Goal: Task Accomplishment & Management: Complete application form

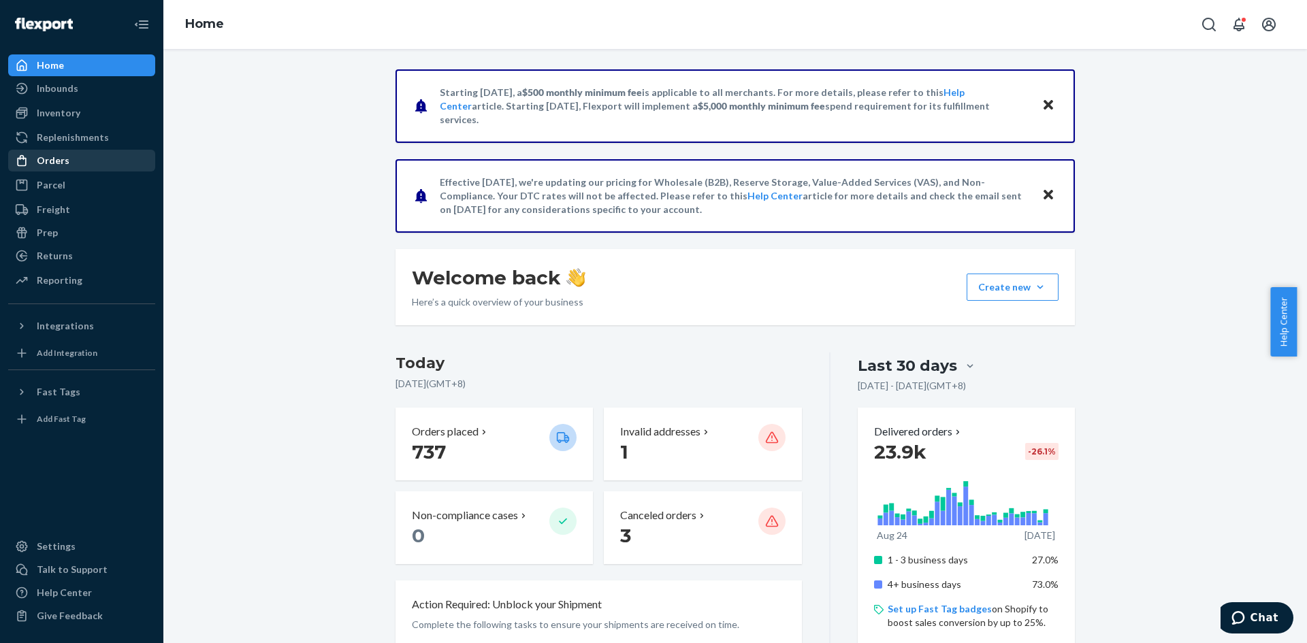
click at [78, 163] on div "Orders" at bounding box center [82, 160] width 144 height 19
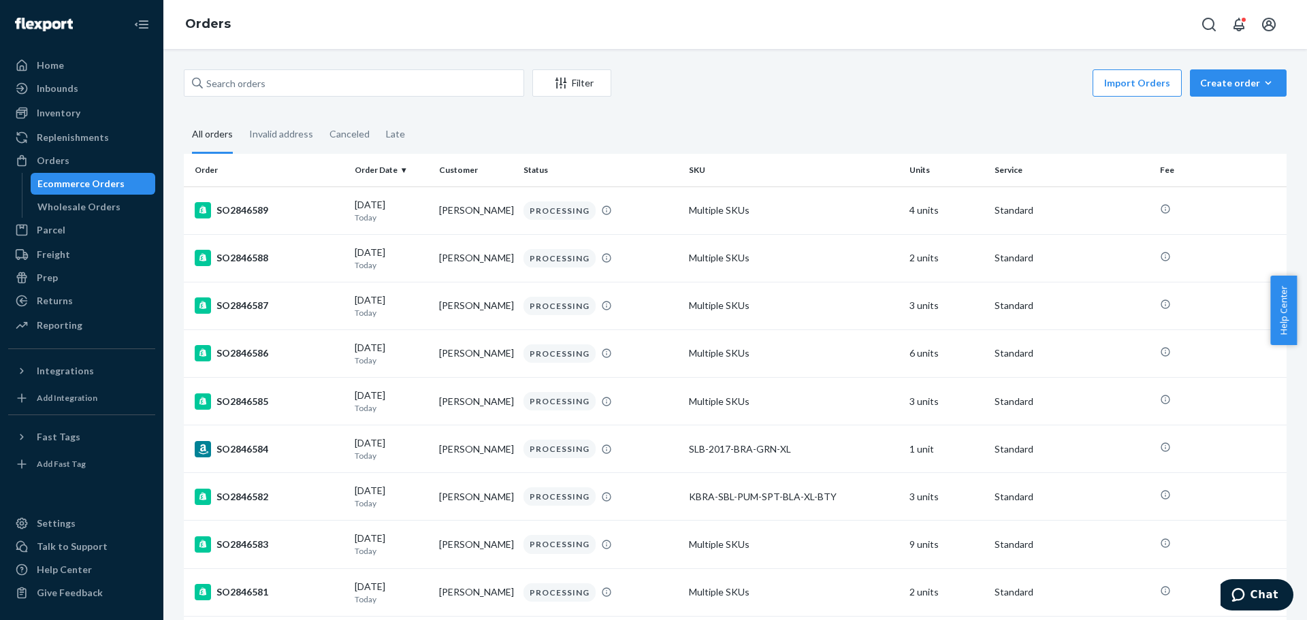
drag, startPoint x: 748, startPoint y: 1, endPoint x: 907, endPoint y: 35, distance: 162.1
click at [907, 35] on div "Orders" at bounding box center [735, 24] width 1144 height 49
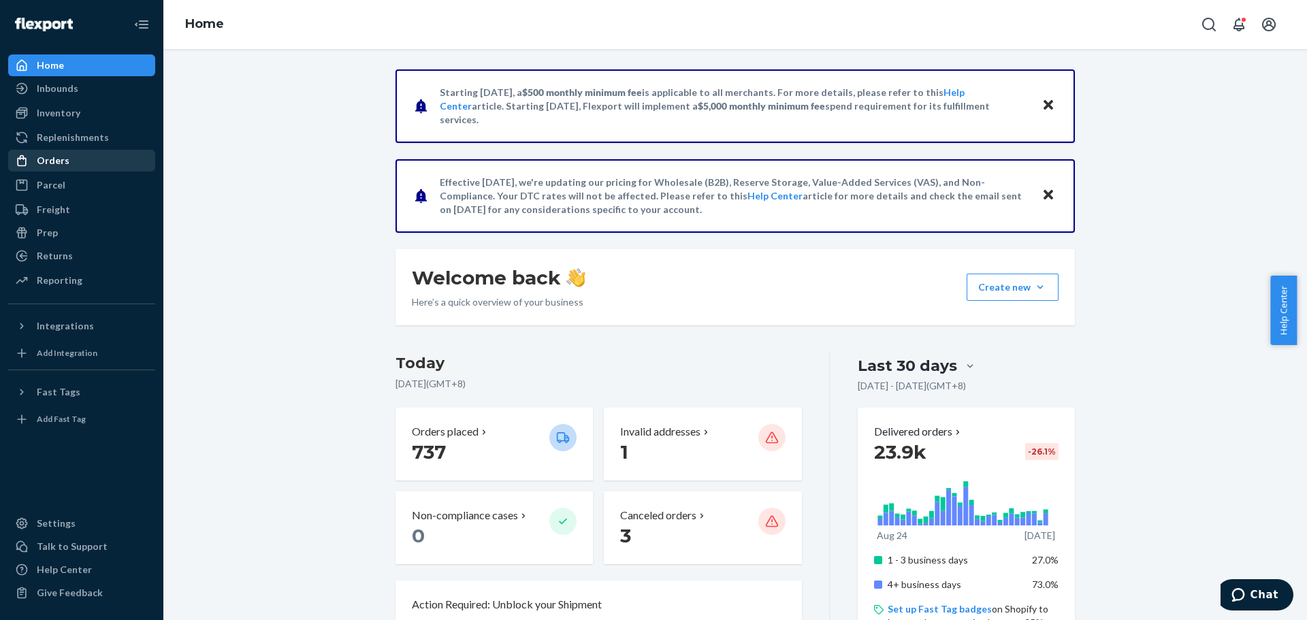
click at [78, 158] on div "Orders" at bounding box center [82, 160] width 144 height 19
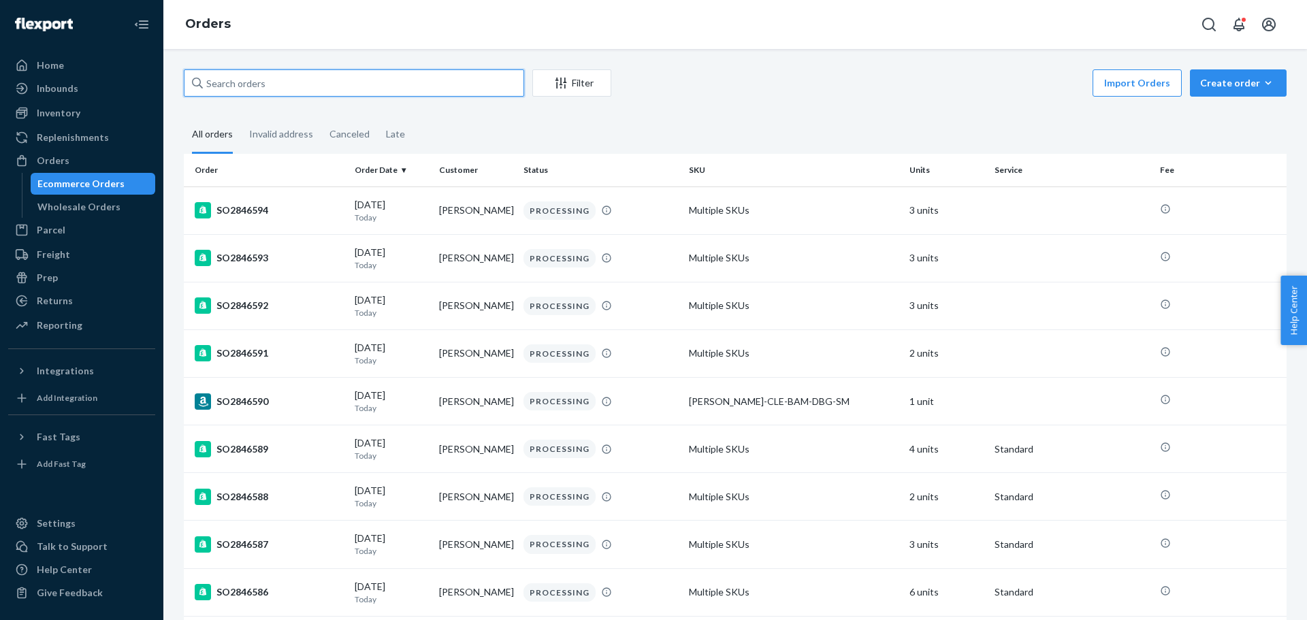
click at [442, 82] on input "text" at bounding box center [354, 82] width 340 height 27
paste input "KB2509478"
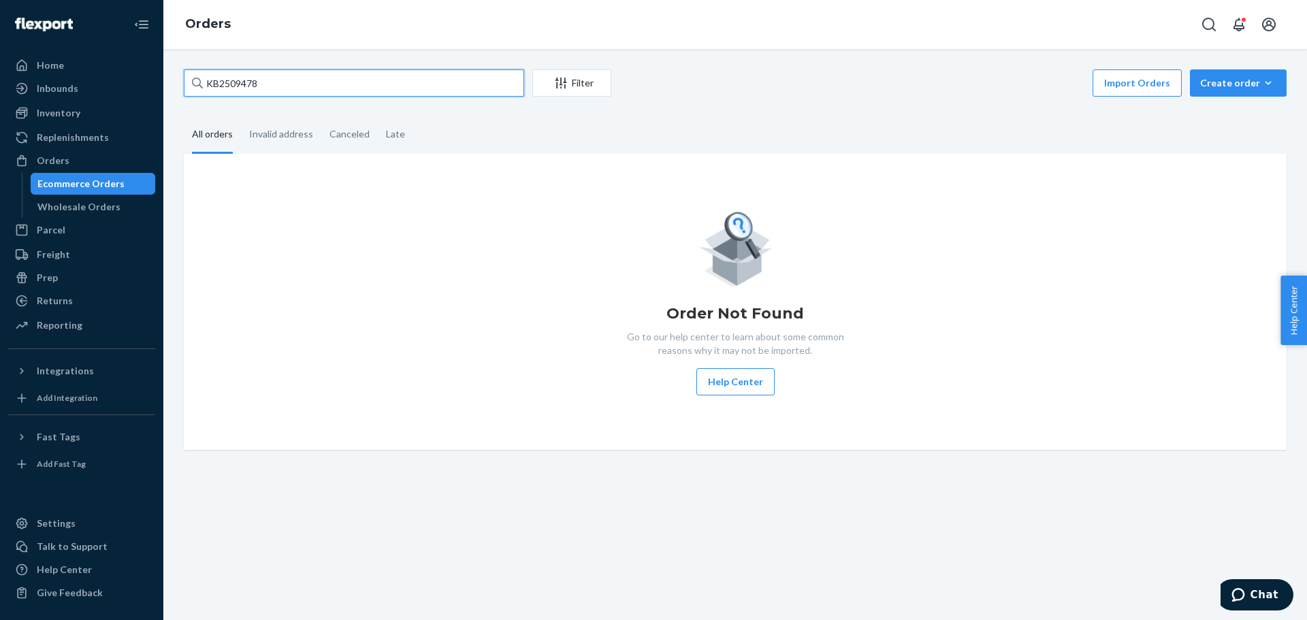
click at [324, 84] on input "KB2509478" at bounding box center [354, 82] width 340 height 27
paste input "SO2828997"
click at [465, 90] on input "SO2828997" at bounding box center [354, 82] width 340 height 27
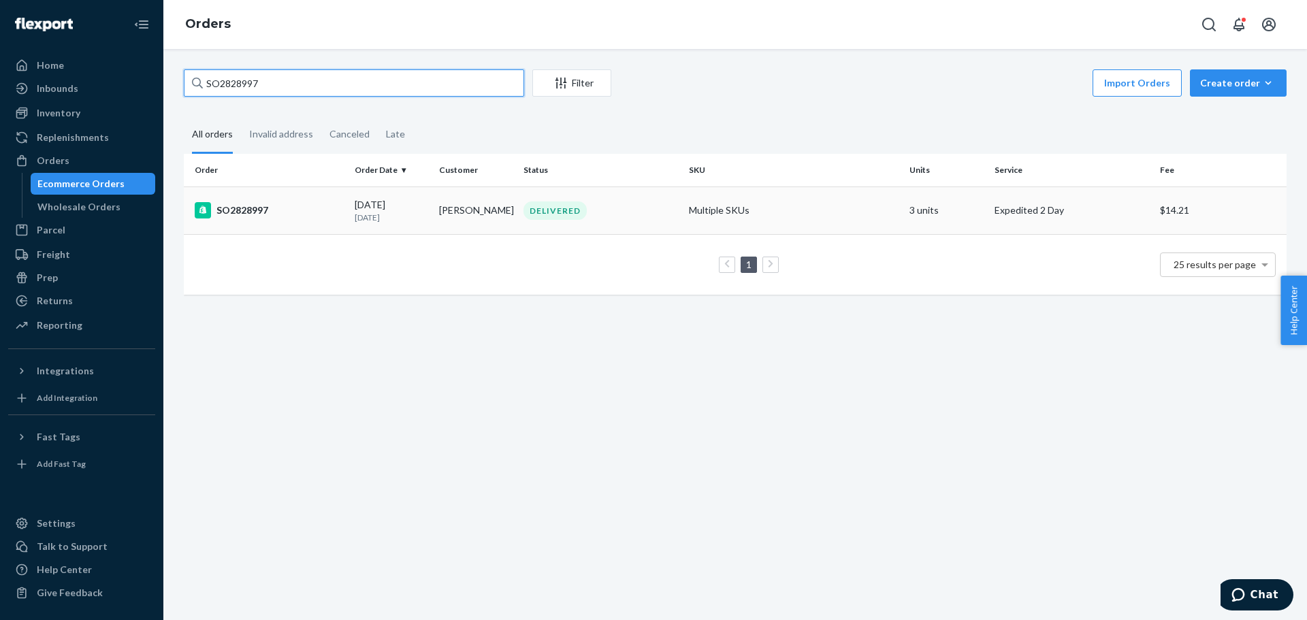
type input "SO2828997"
click at [265, 219] on div "SO2828997" at bounding box center [269, 210] width 149 height 16
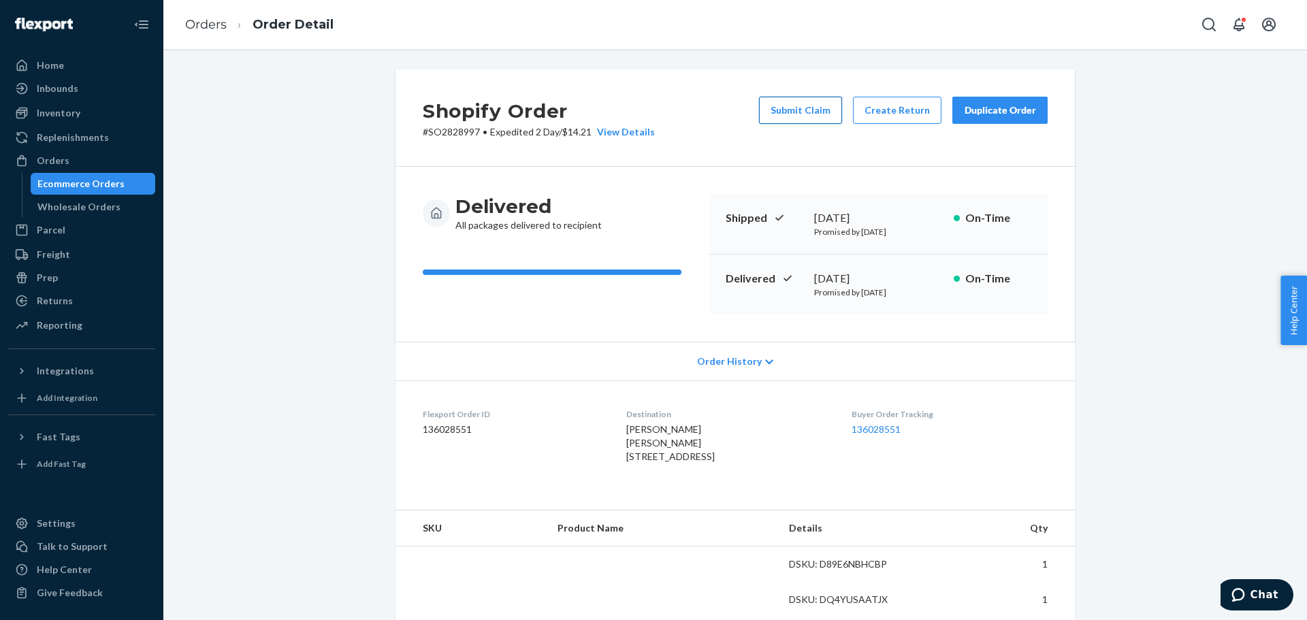
click at [829, 110] on button "Submit Claim" at bounding box center [800, 110] width 83 height 27
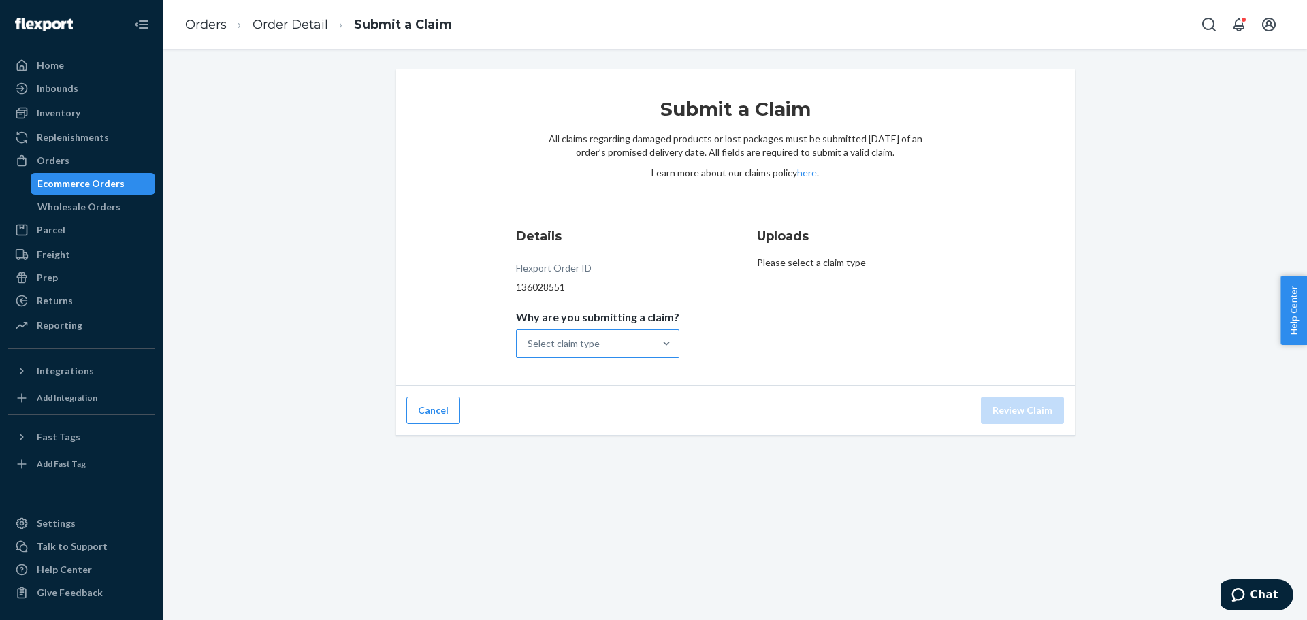
click at [604, 349] on div "Select claim type" at bounding box center [586, 343] width 138 height 27
click at [529, 349] on input "Why are you submitting a claim? Select claim type" at bounding box center [528, 344] width 1 height 14
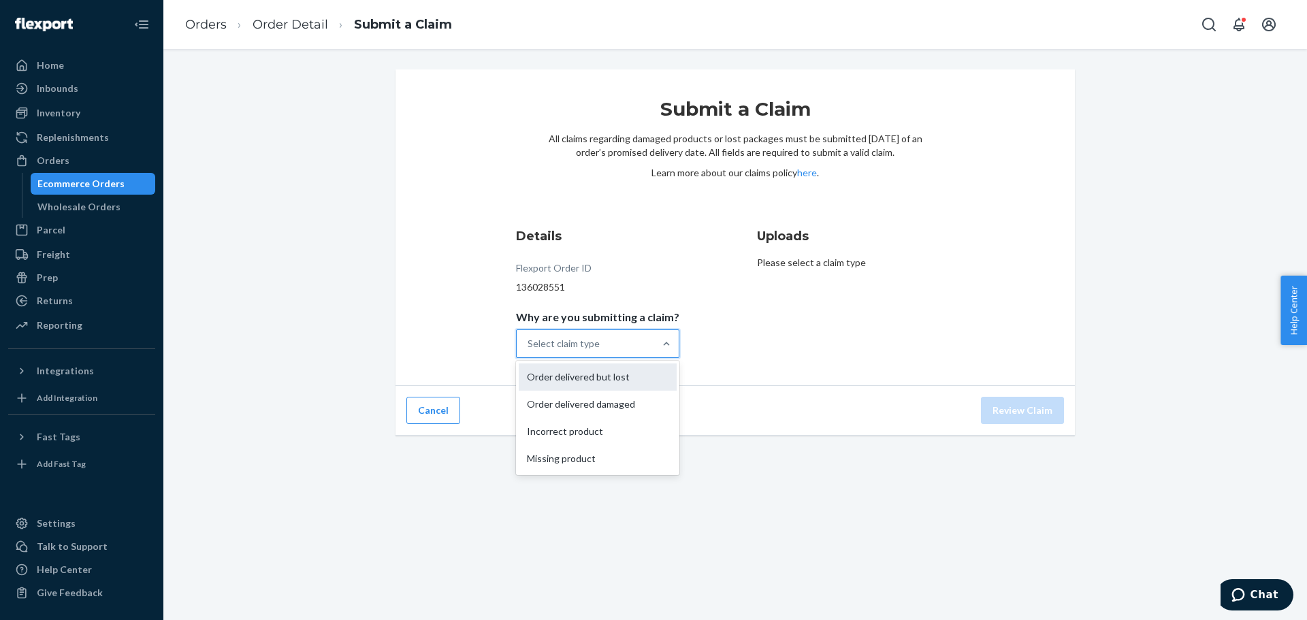
click at [626, 376] on div "Order delivered but lost" at bounding box center [598, 377] width 158 height 27
click at [529, 351] on input "Why are you submitting a claim? option Order delivered but lost focused, 1 of 4…" at bounding box center [528, 344] width 1 height 14
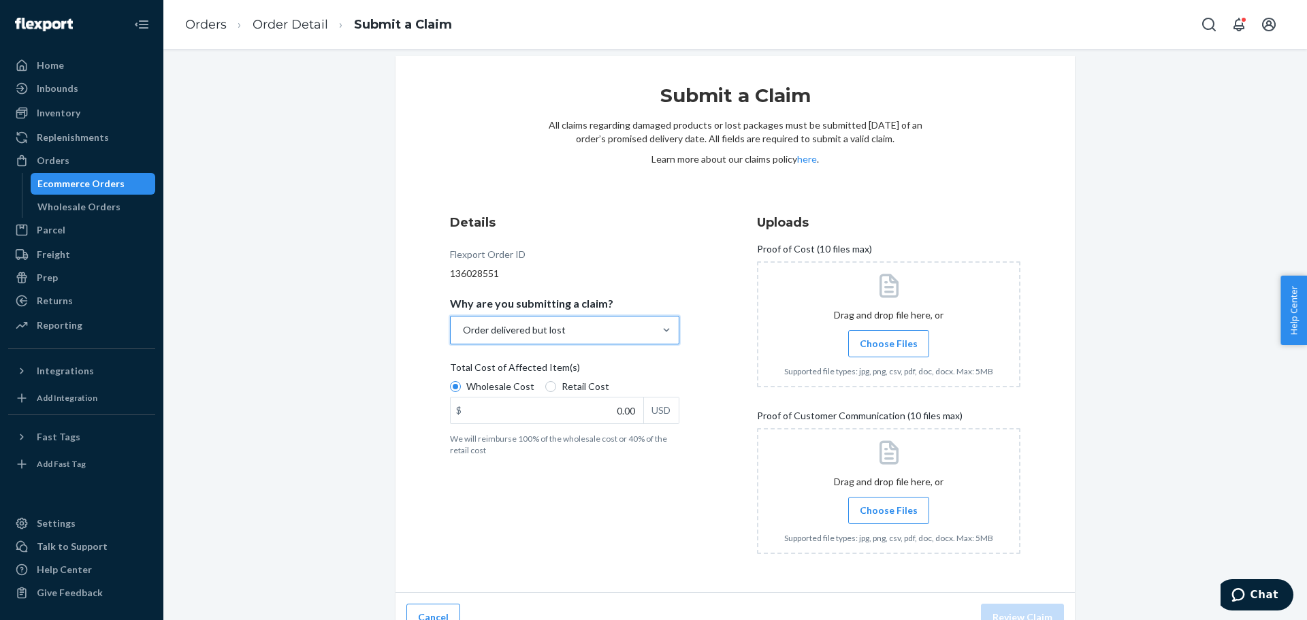
scroll to position [36, 0]
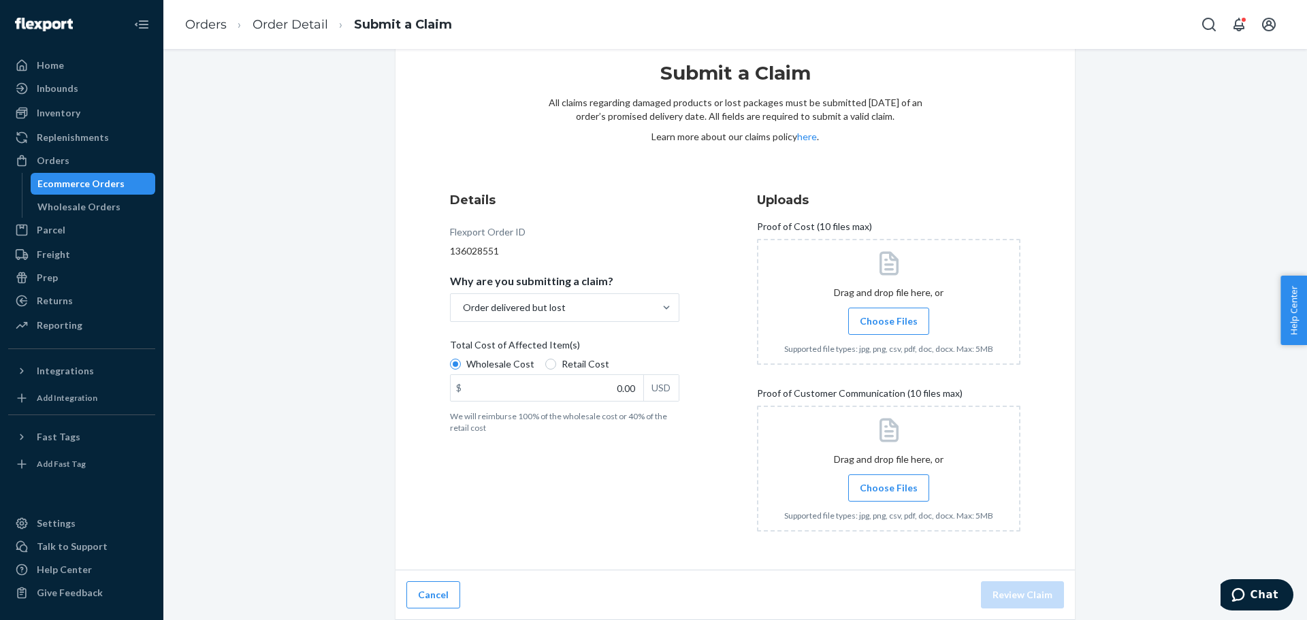
click at [549, 367] on label "Retail Cost" at bounding box center [577, 364] width 64 height 14
click at [549, 367] on input "Retail Cost" at bounding box center [550, 364] width 11 height 11
radio input "true"
radio input "false"
click at [882, 325] on span "Choose Files" at bounding box center [889, 322] width 58 height 14
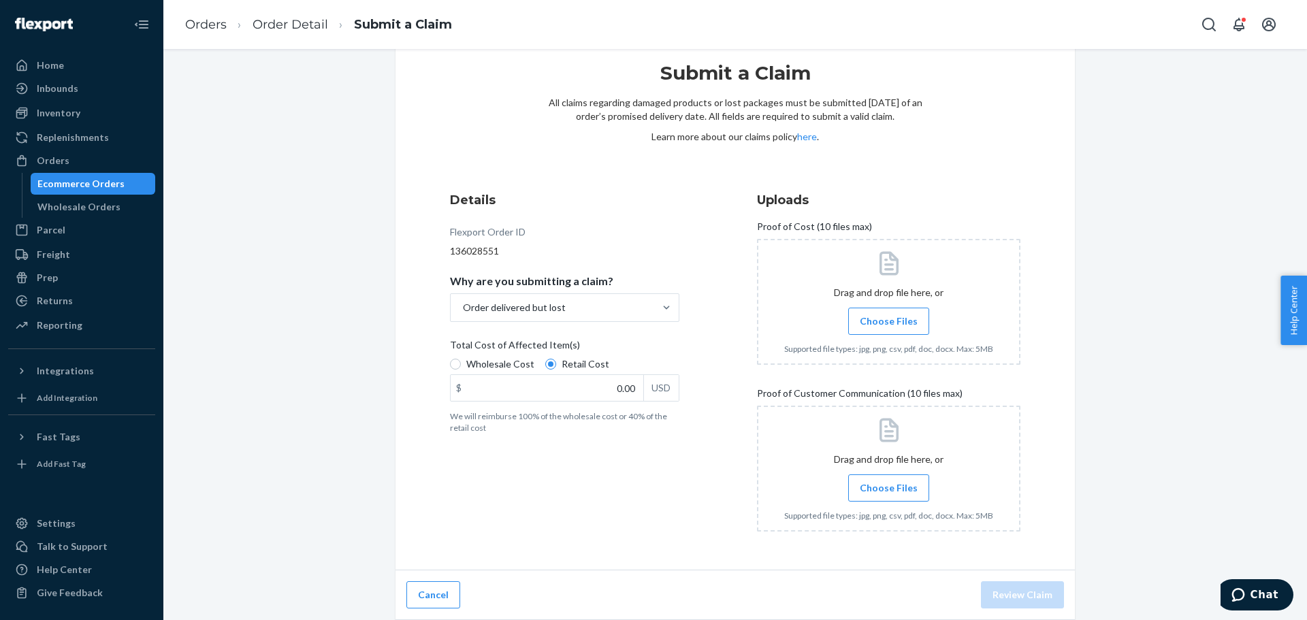
click at [888, 325] on input "Choose Files" at bounding box center [888, 321] width 1 height 15
click at [908, 489] on span "Choose Files" at bounding box center [889, 488] width 58 height 14
click at [889, 489] on input "Choose Files" at bounding box center [888, 488] width 1 height 15
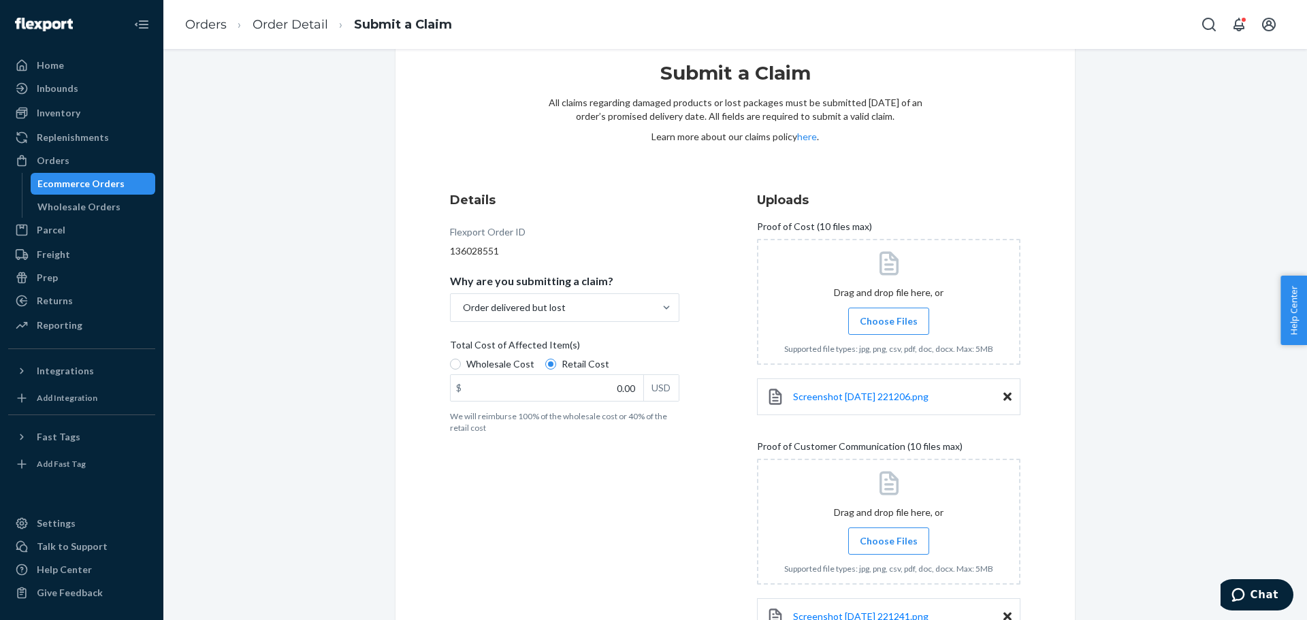
click at [884, 326] on label "Choose Files" at bounding box center [888, 321] width 81 height 27
click at [888, 326] on input "Choose Files" at bounding box center [888, 321] width 1 height 15
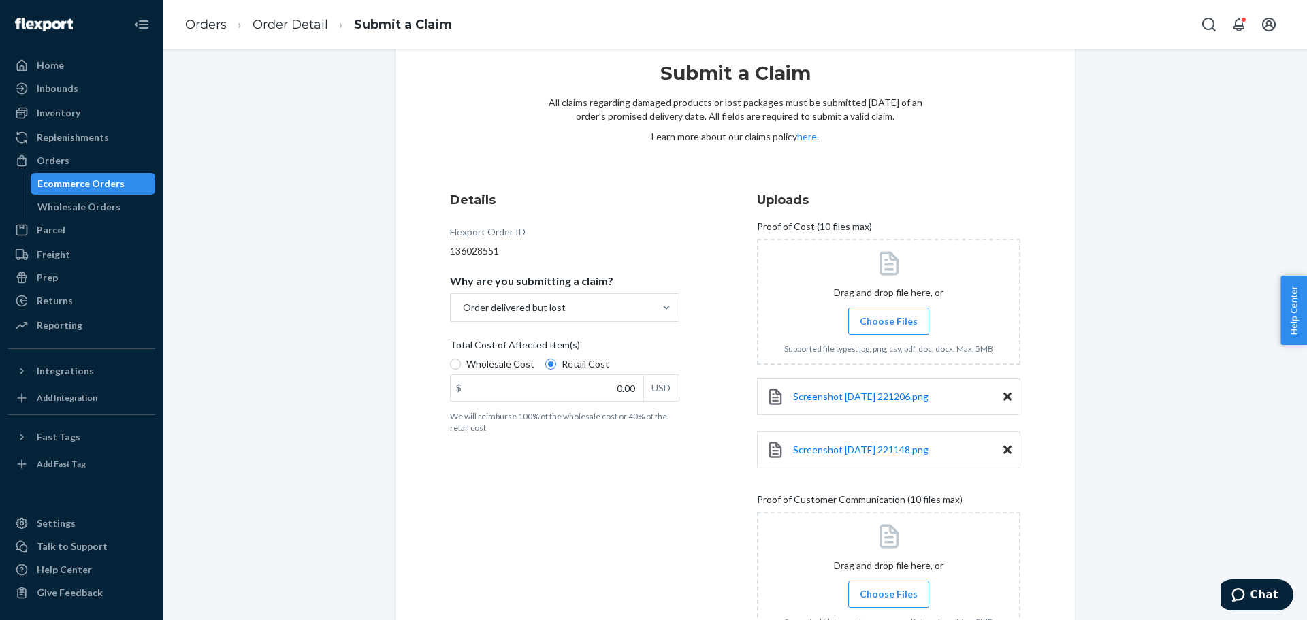
click at [893, 319] on span "Choose Files" at bounding box center [889, 322] width 58 height 14
click at [889, 319] on input "Choose Files" at bounding box center [888, 321] width 1 height 15
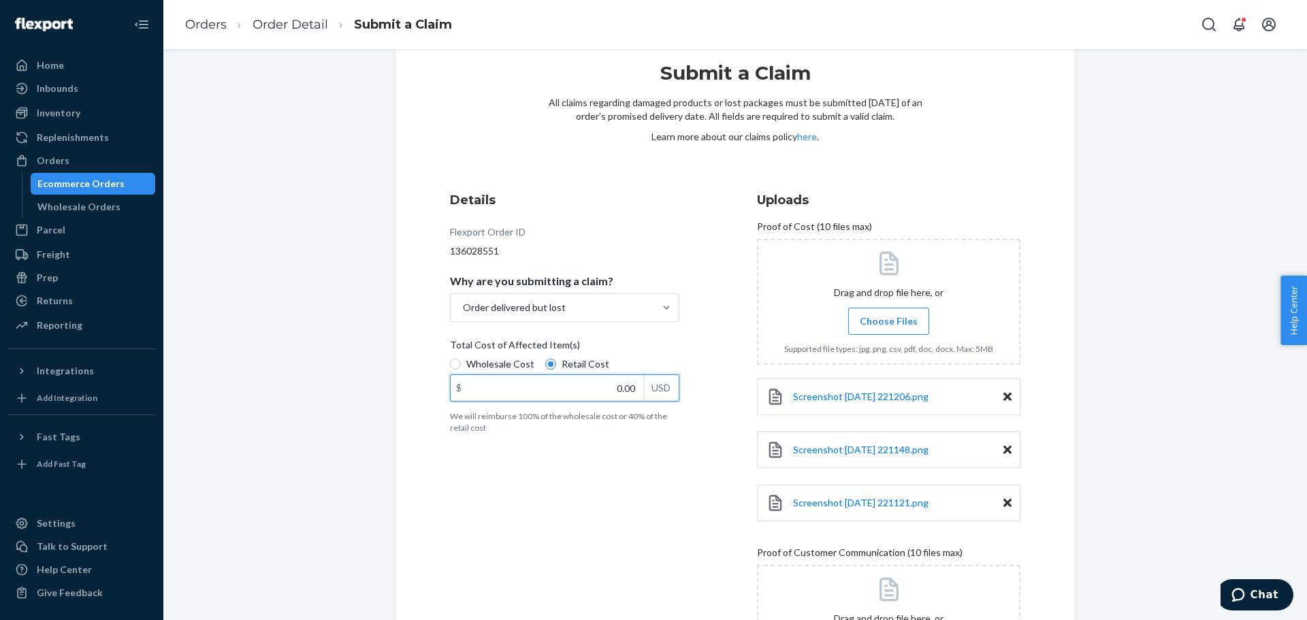
click at [539, 397] on input "0.00" at bounding box center [547, 388] width 193 height 26
paste input "53.94"
type input "53.94"
click at [745, 352] on div "Details Flexport Order ID 136028551 Why are you submitting a claim? Order deliv…" at bounding box center [735, 473] width 571 height 564
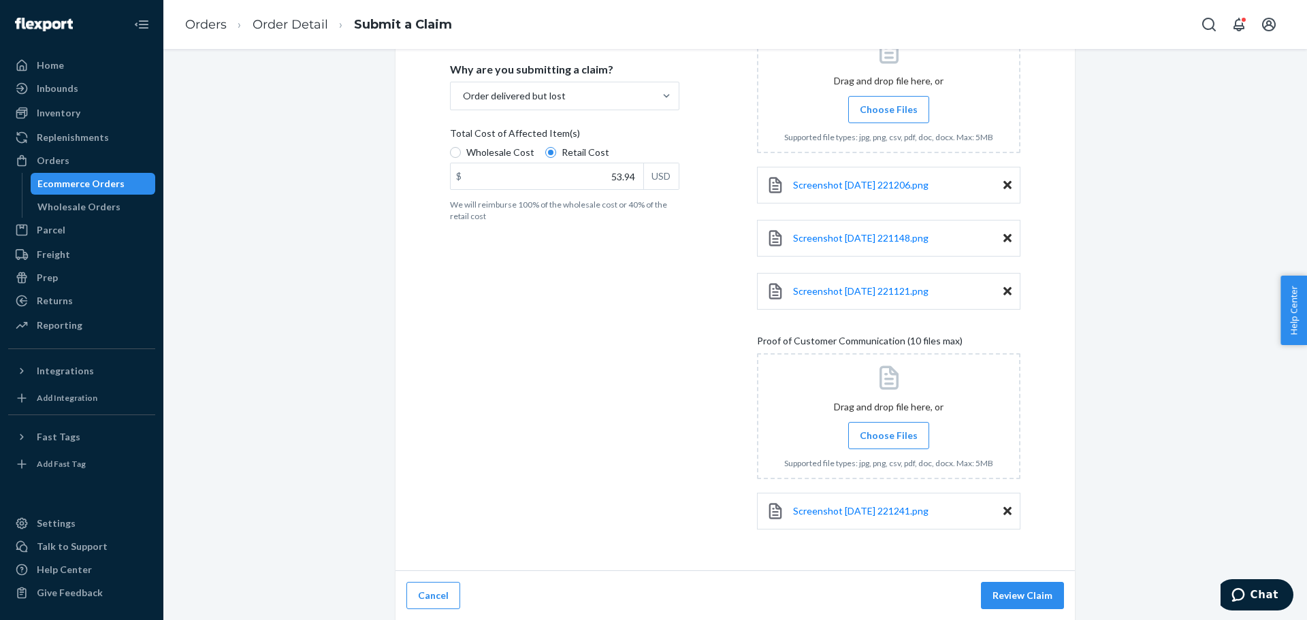
scroll to position [248, 0]
click at [1033, 592] on button "Review Claim" at bounding box center [1022, 594] width 83 height 27
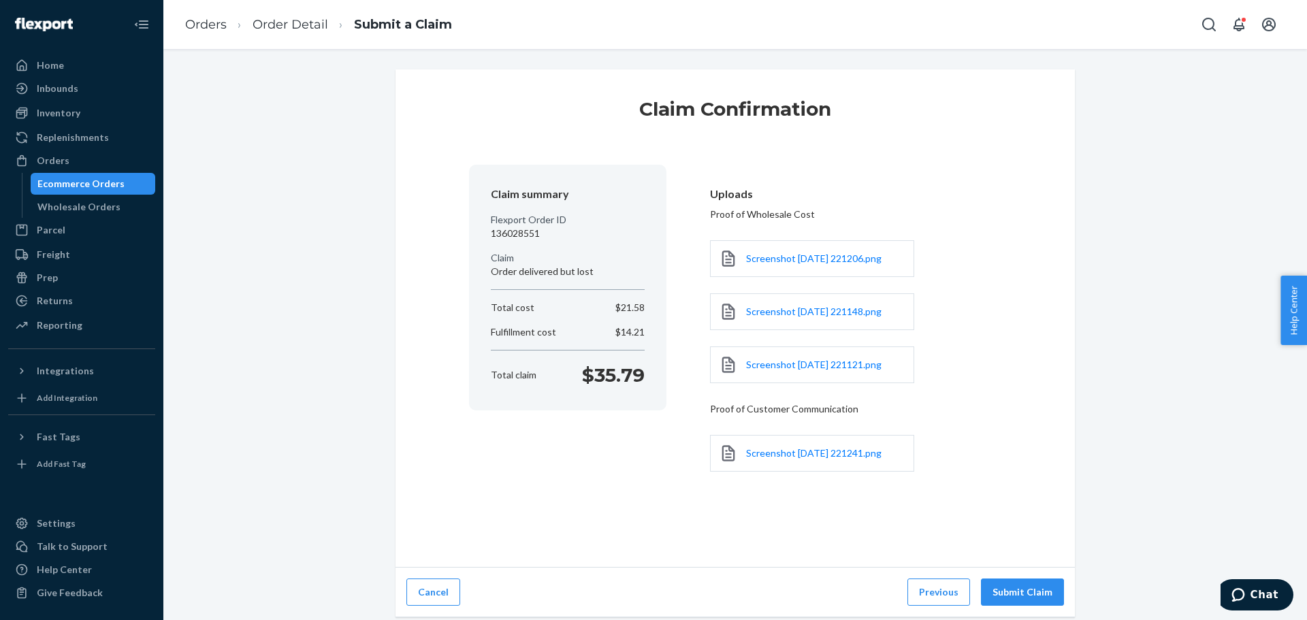
scroll to position [0, 0]
click at [986, 588] on button "Submit Claim" at bounding box center [1022, 592] width 83 height 27
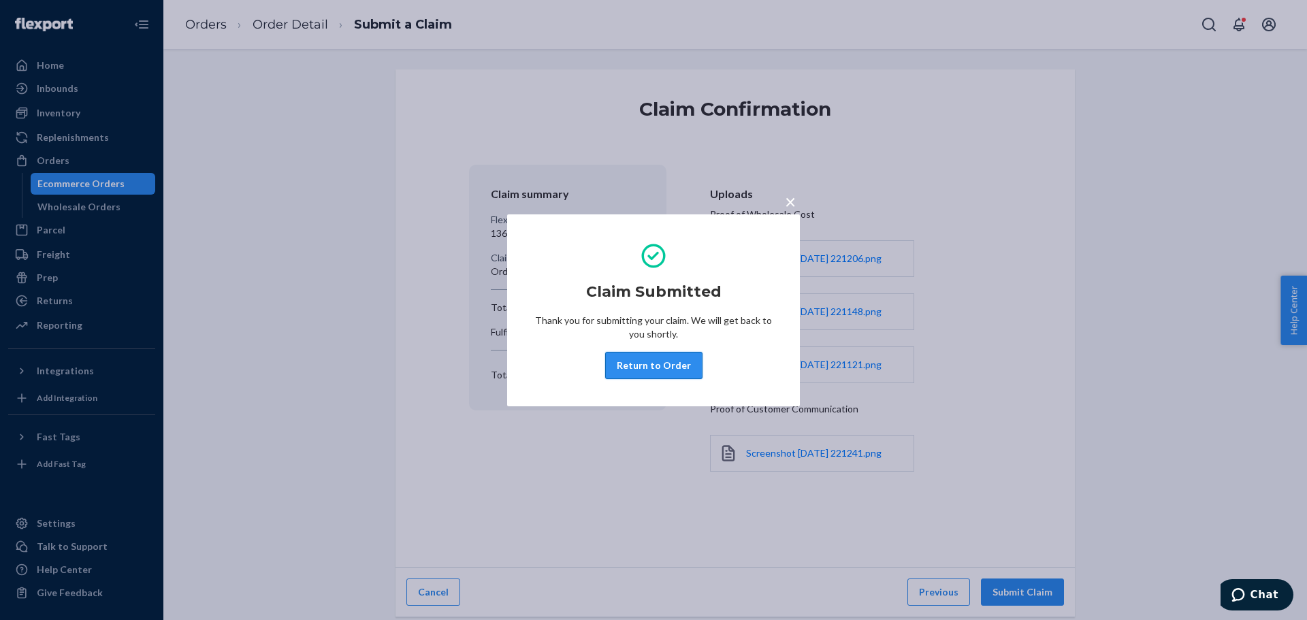
click at [643, 364] on button "Return to Order" at bounding box center [653, 365] width 97 height 27
